Goal: Information Seeking & Learning: Learn about a topic

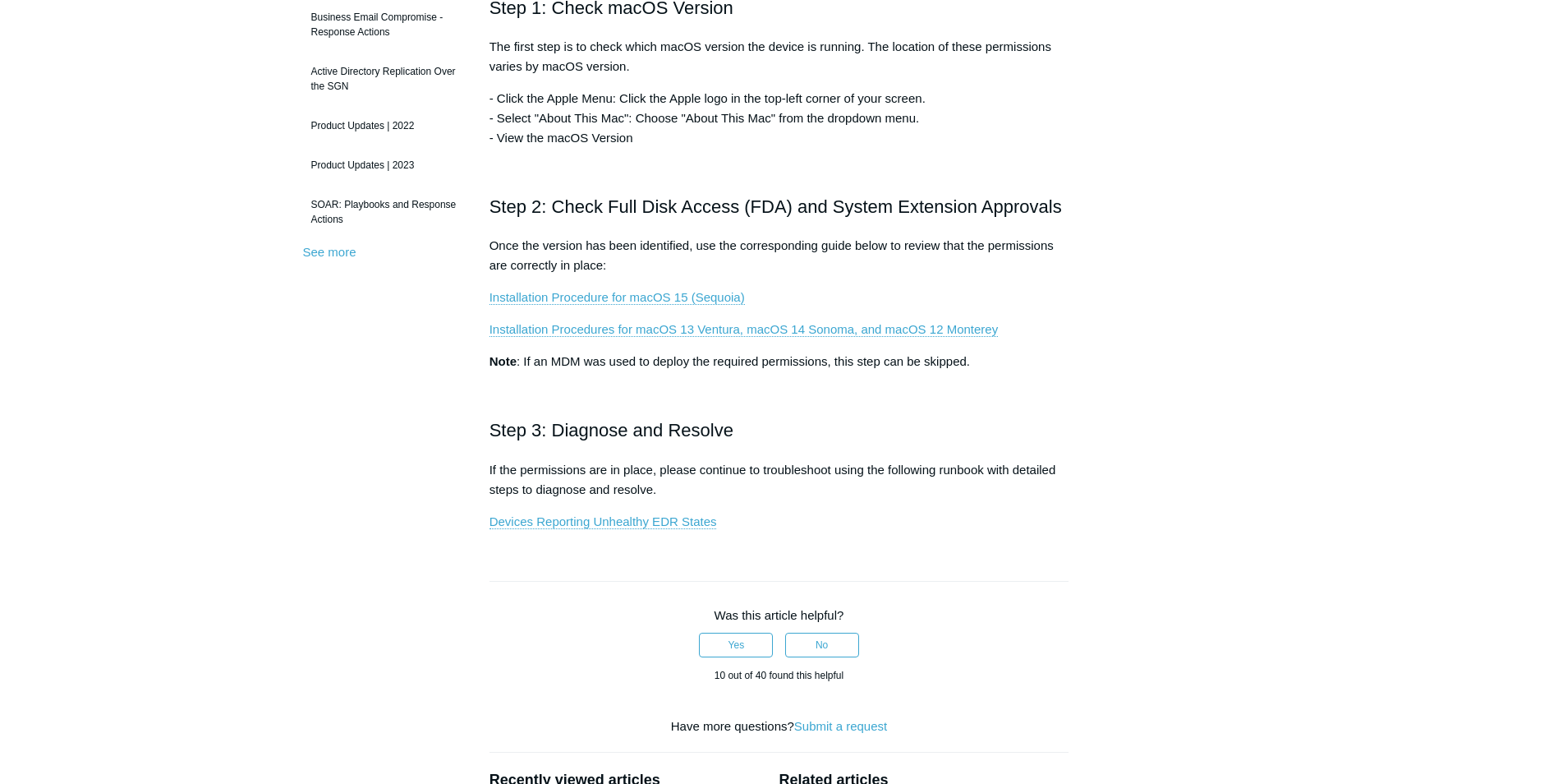
scroll to position [411, 0]
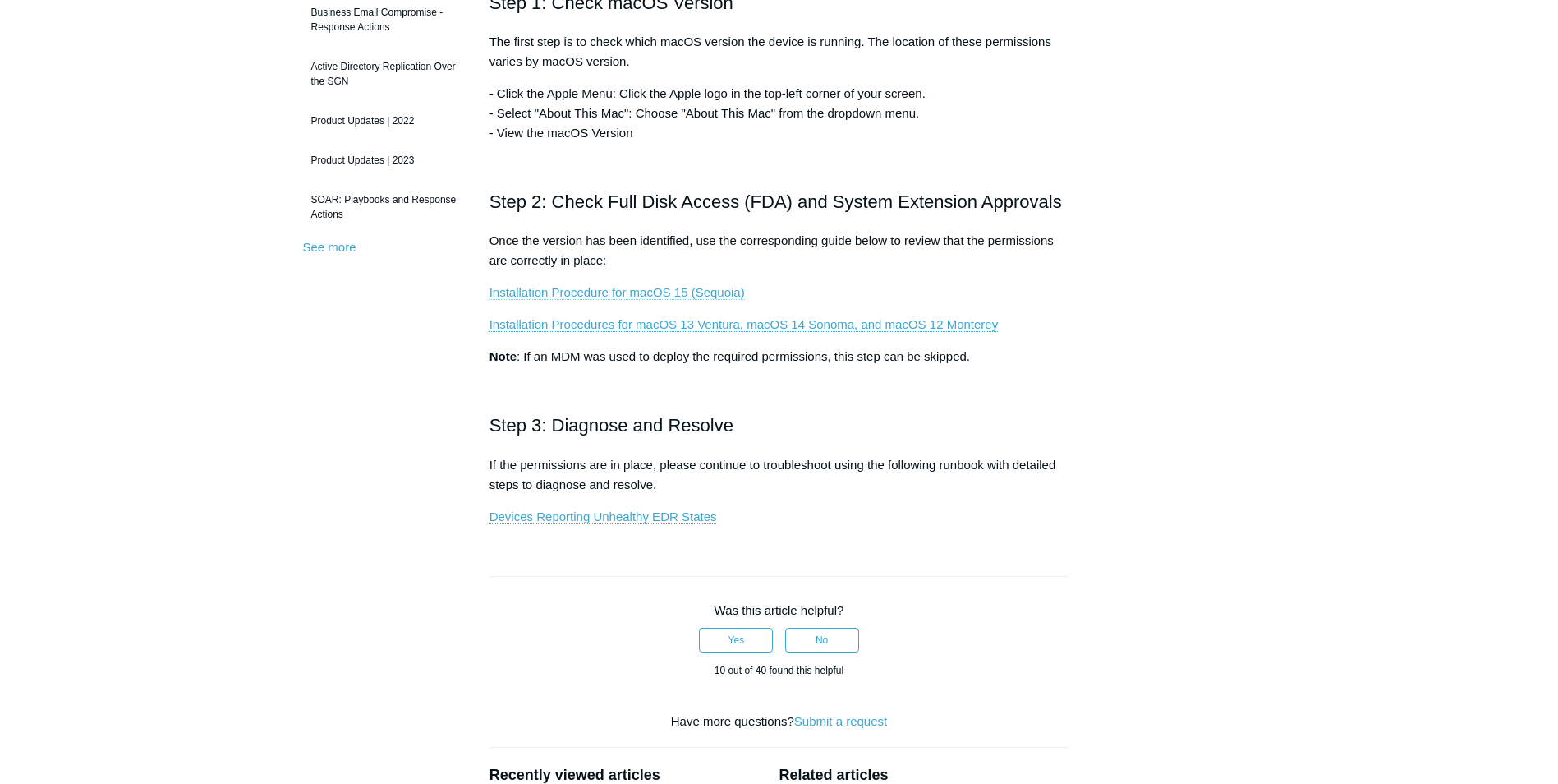
click at [712, 294] on link "Installation Procedure for macOS 15 (Sequoia)" at bounding box center [617, 292] width 255 height 15
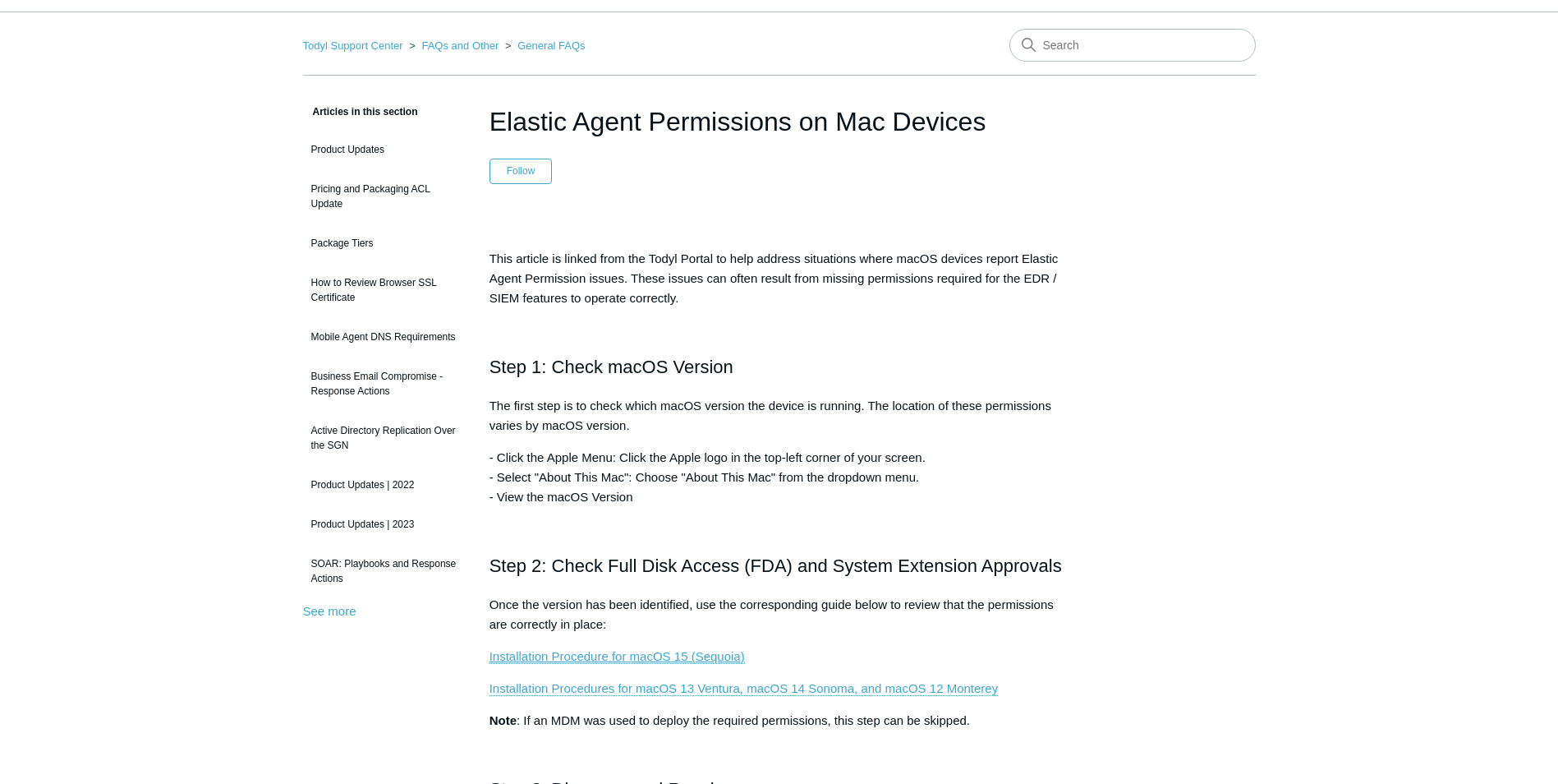
scroll to position [0, 0]
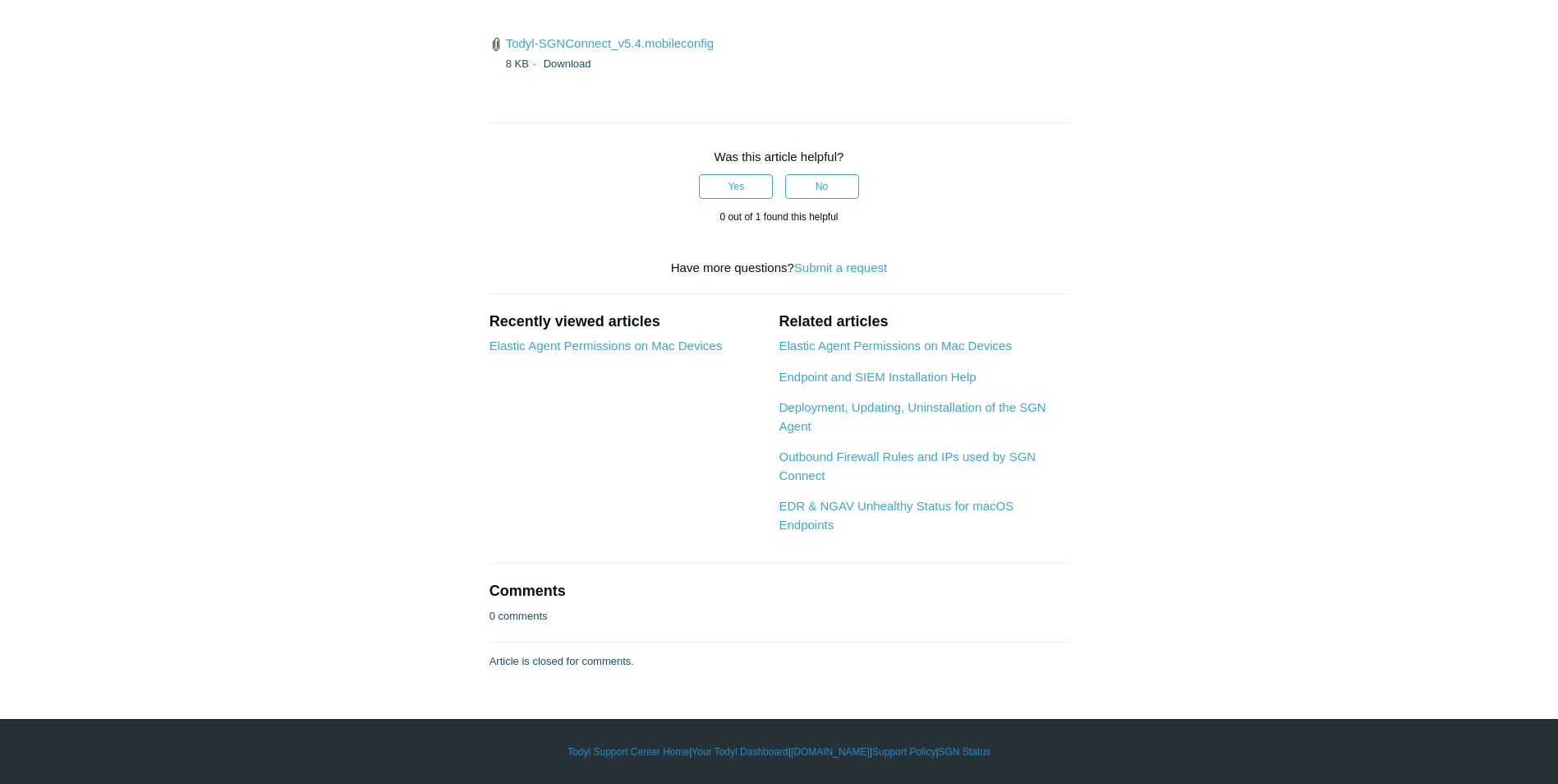
scroll to position [4518, 0]
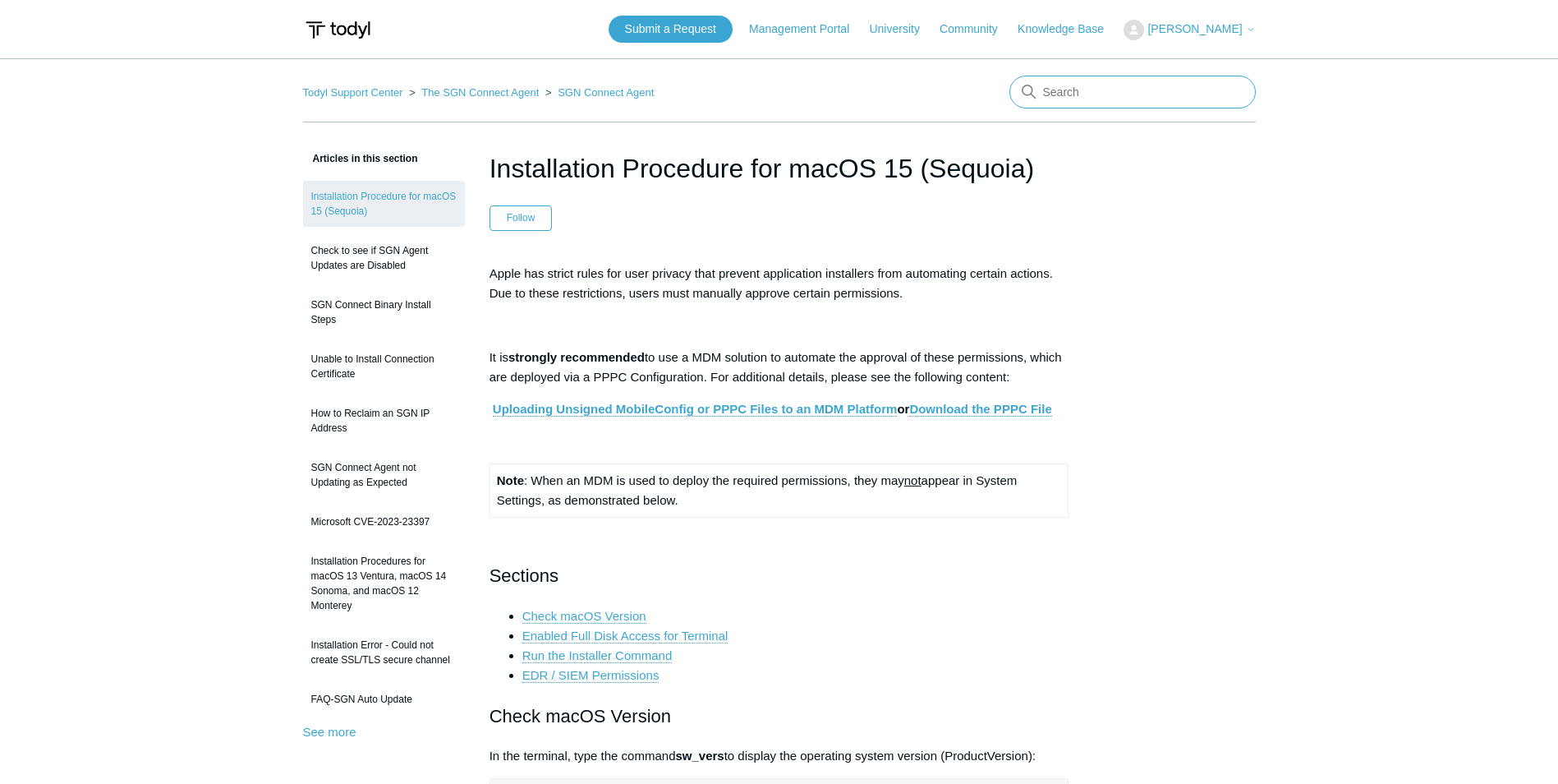
click at [1114, 96] on input "Search" at bounding box center [1132, 91] width 247 height 33
type input "sase mac"
